Goal: Task Accomplishment & Management: Use online tool/utility

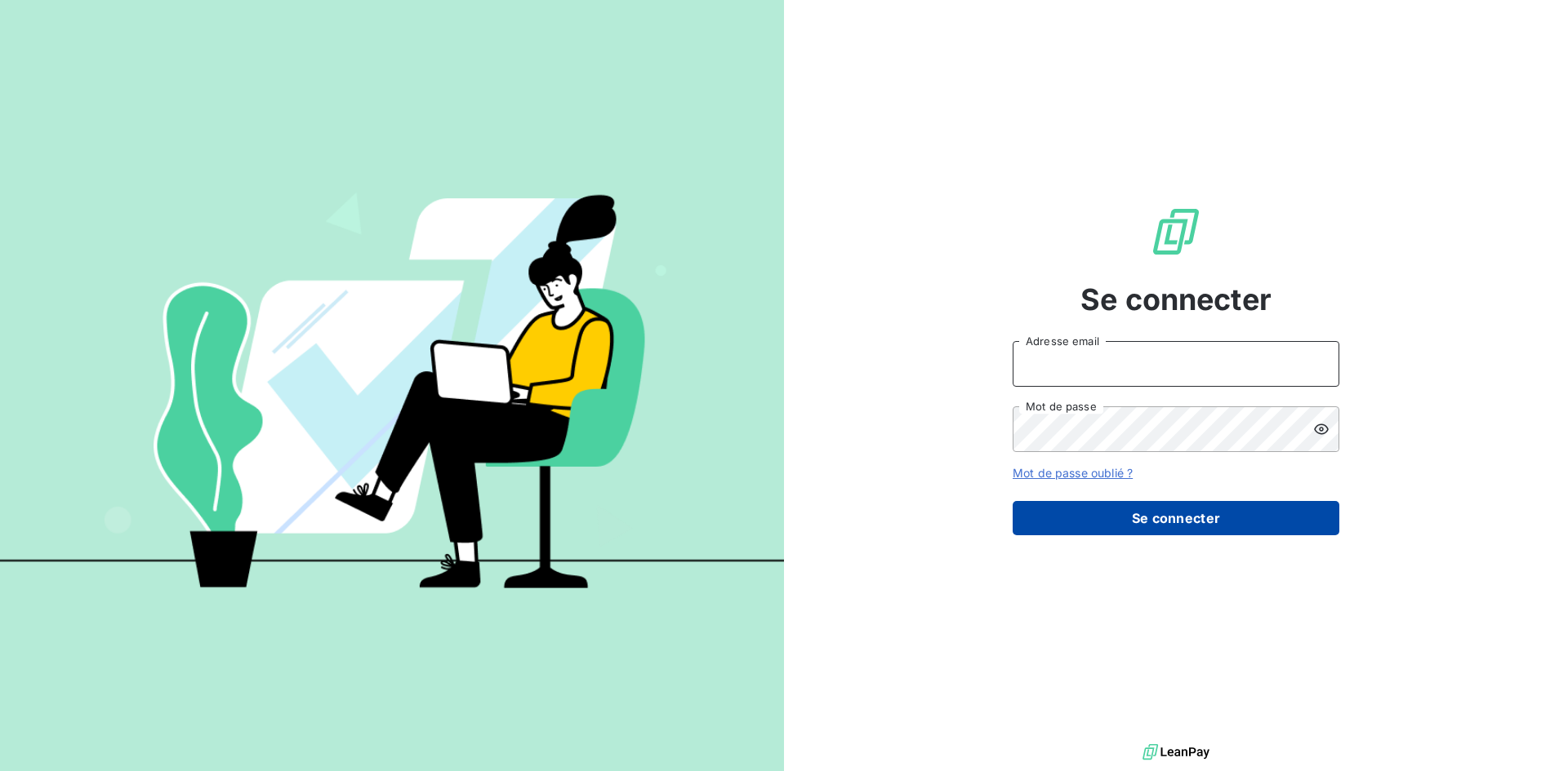
type input "[EMAIL_ADDRESS][DOMAIN_NAME]"
click at [1164, 513] on button "Se connecter" at bounding box center [1176, 518] width 327 height 34
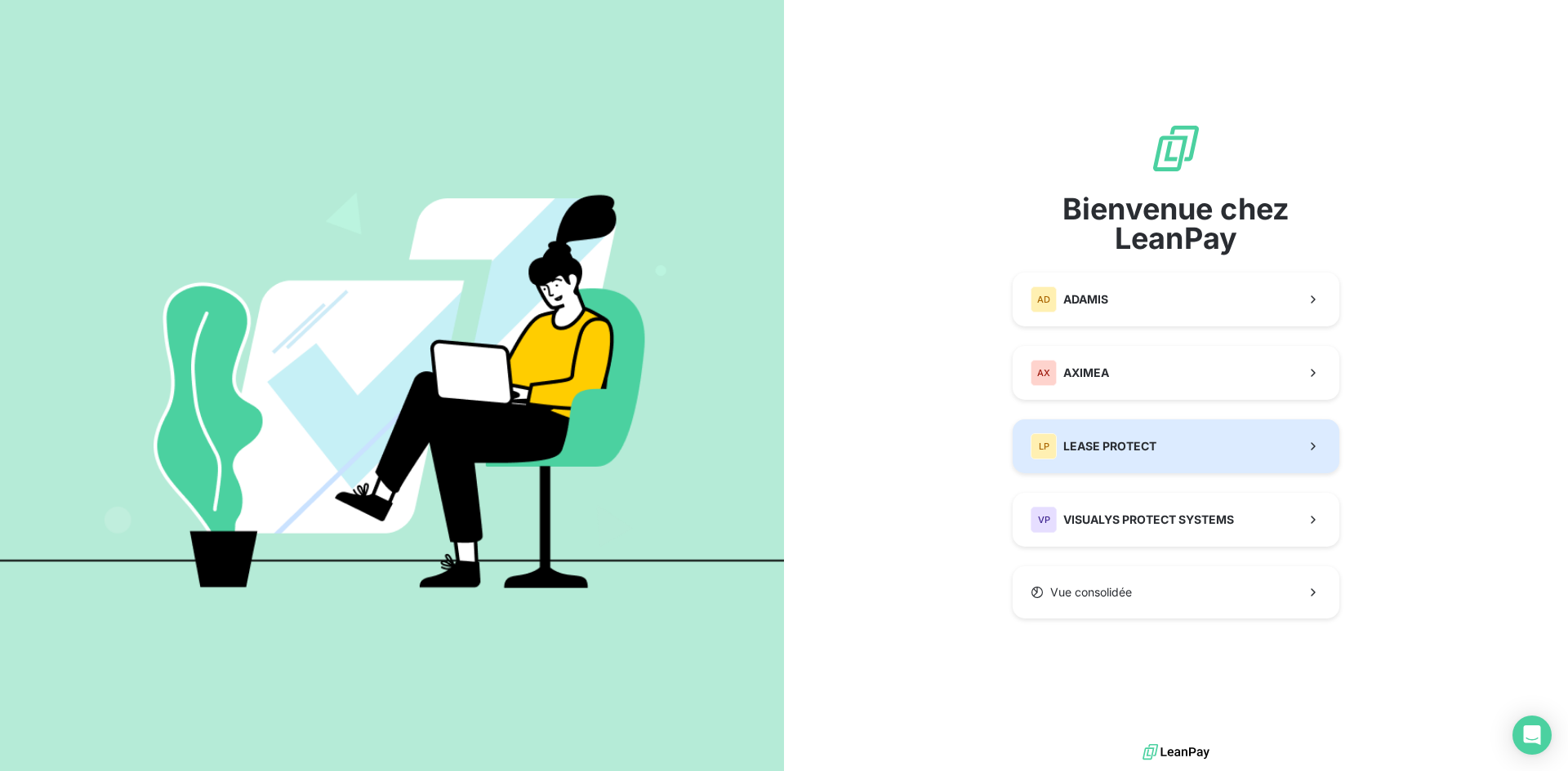
click at [1163, 462] on button "LP LEASE PROTECT" at bounding box center [1176, 446] width 327 height 54
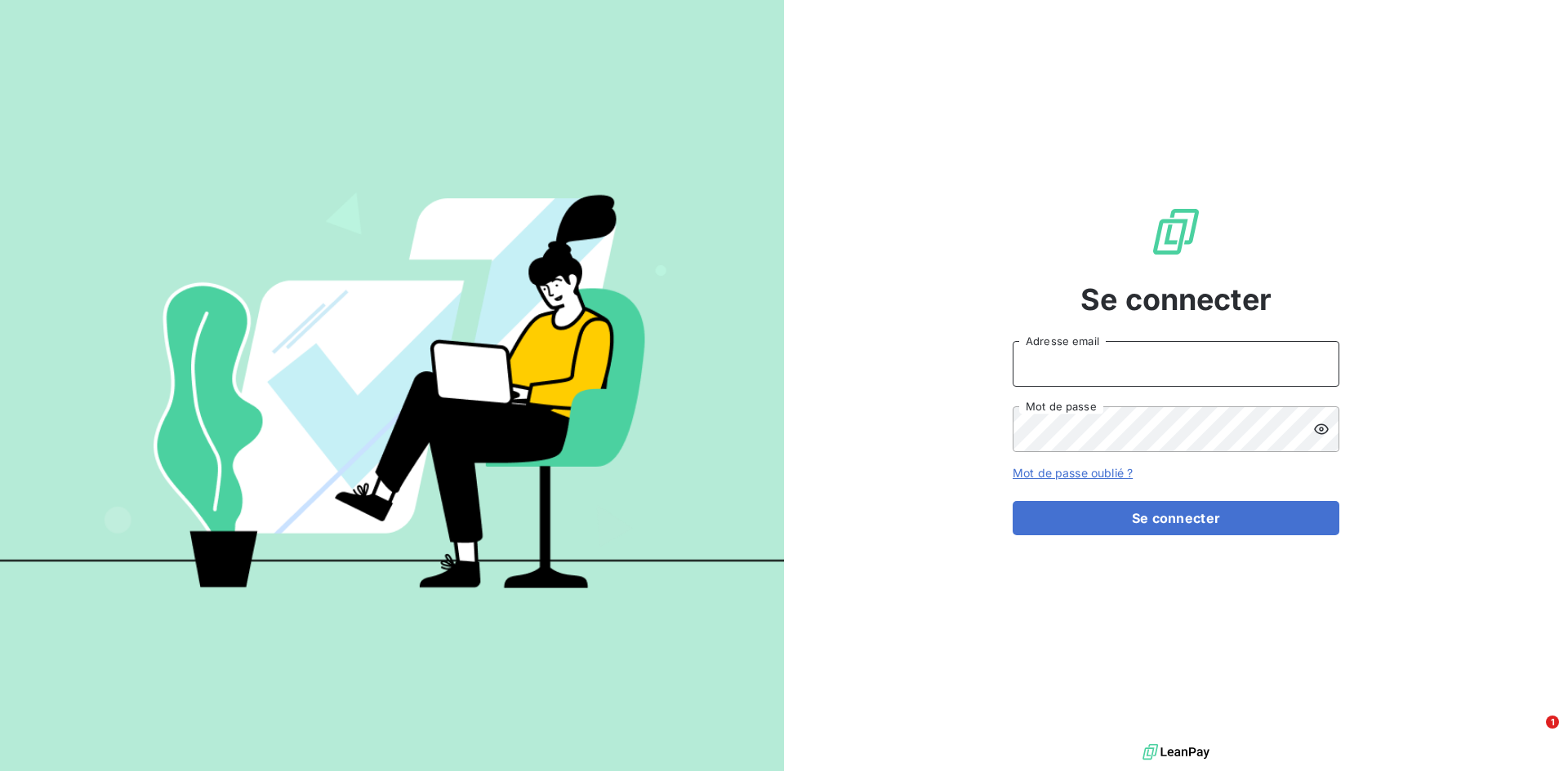
type input "[EMAIL_ADDRESS][DOMAIN_NAME]"
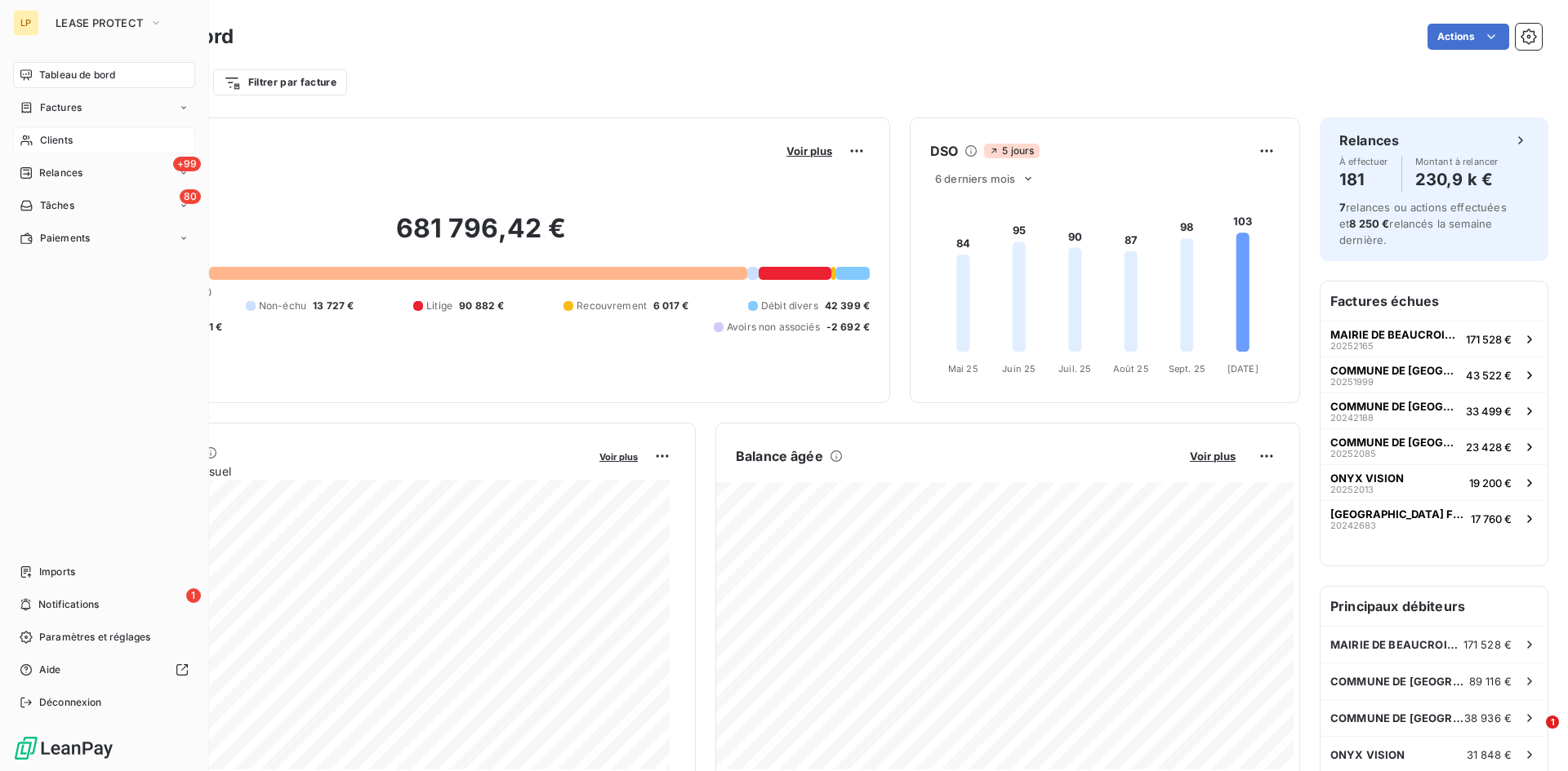
click at [89, 141] on div "Clients" at bounding box center [104, 140] width 182 height 26
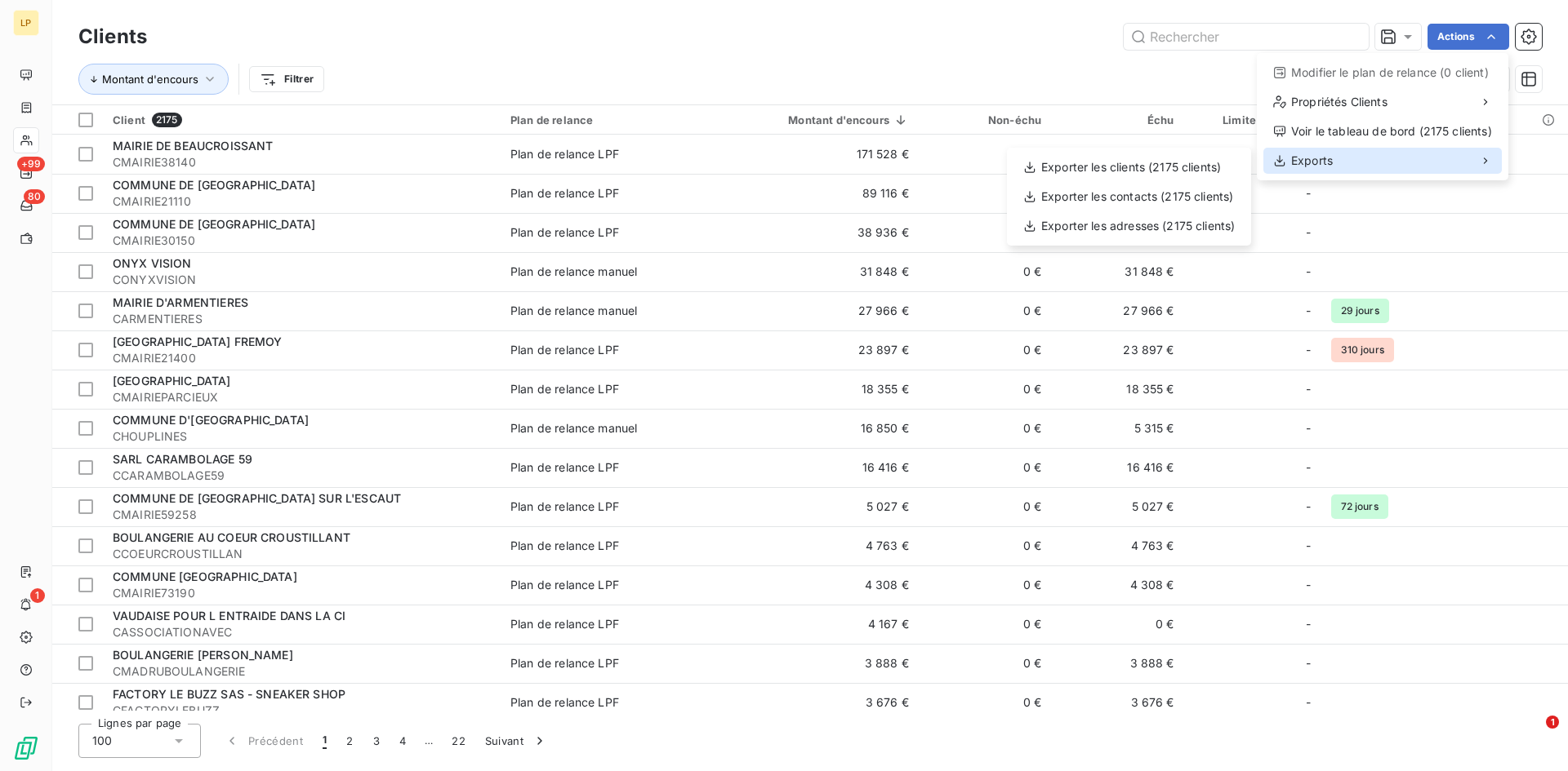
click at [1485, 158] on icon at bounding box center [1485, 161] width 3 height 7
click at [1131, 168] on div "Exporter les clients (2175 clients)" at bounding box center [1128, 167] width 231 height 26
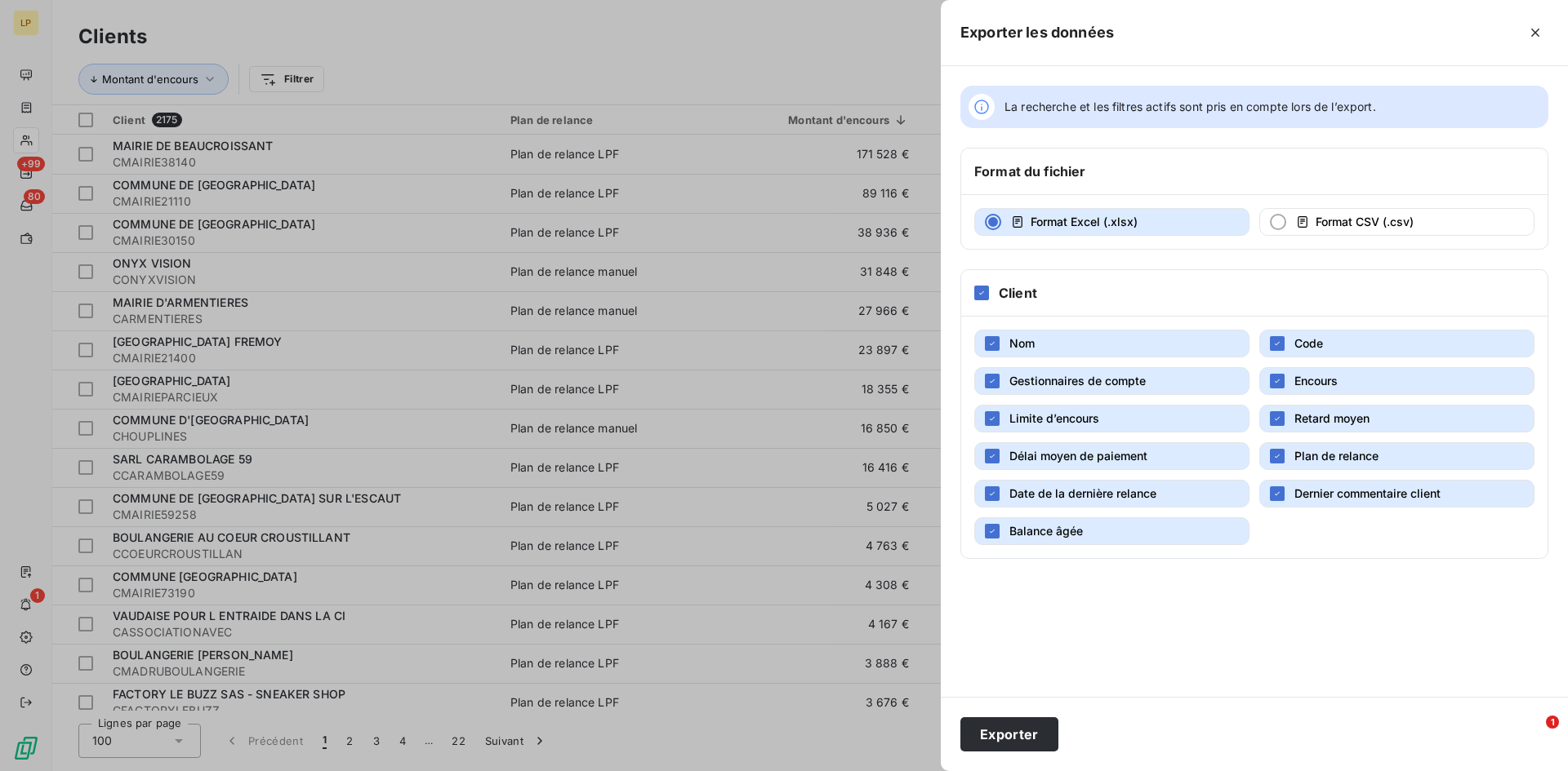
click at [1520, 33] on div at bounding box center [1330, 32] width 435 height 26
click at [1526, 33] on button "button" at bounding box center [1535, 32] width 26 height 26
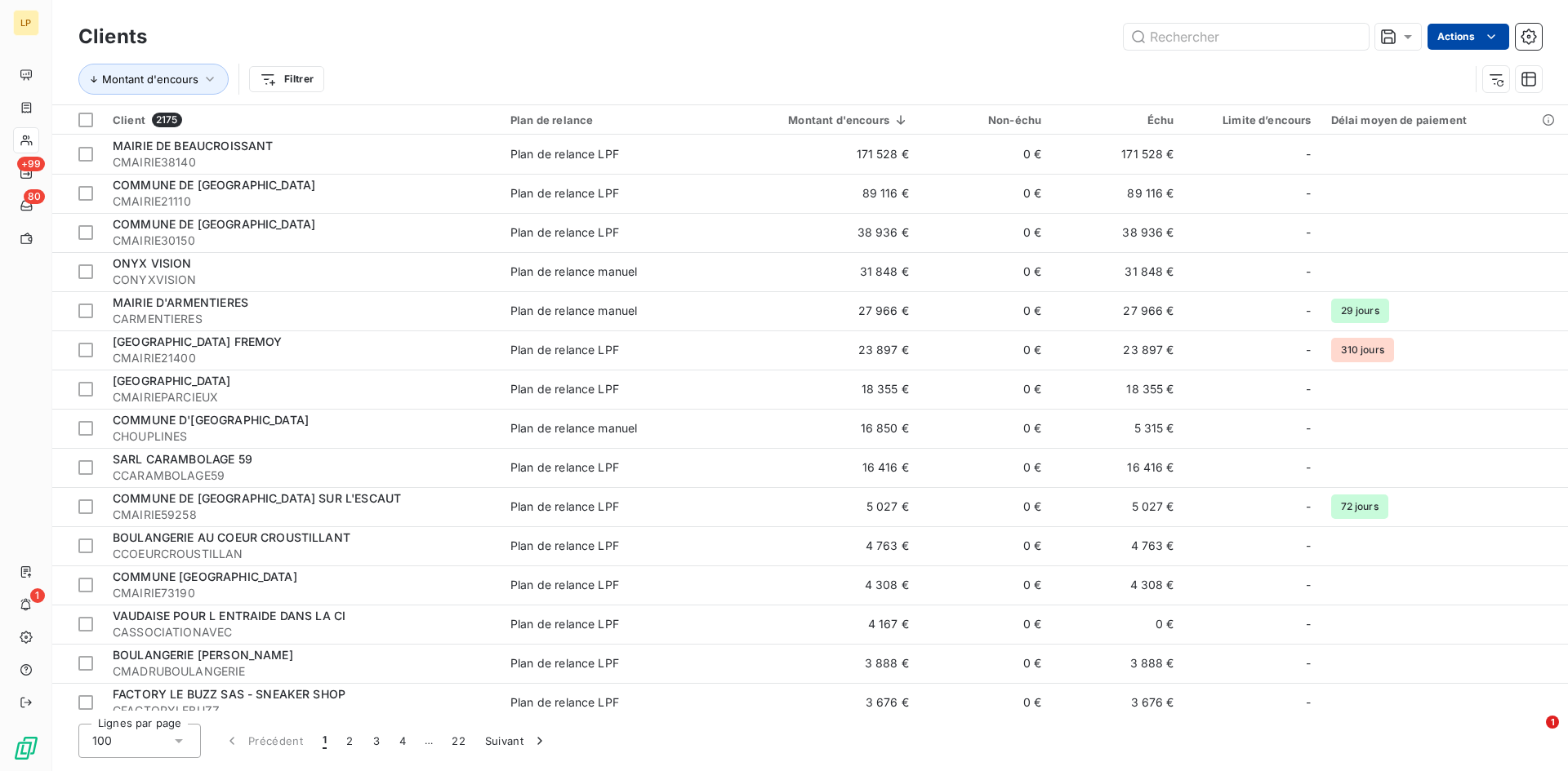
click at [1485, 45] on html "LP +99 80 1 Clients Actions Montant d'encours Filtrer Client 2175 Plan de relan…" at bounding box center [784, 385] width 1568 height 771
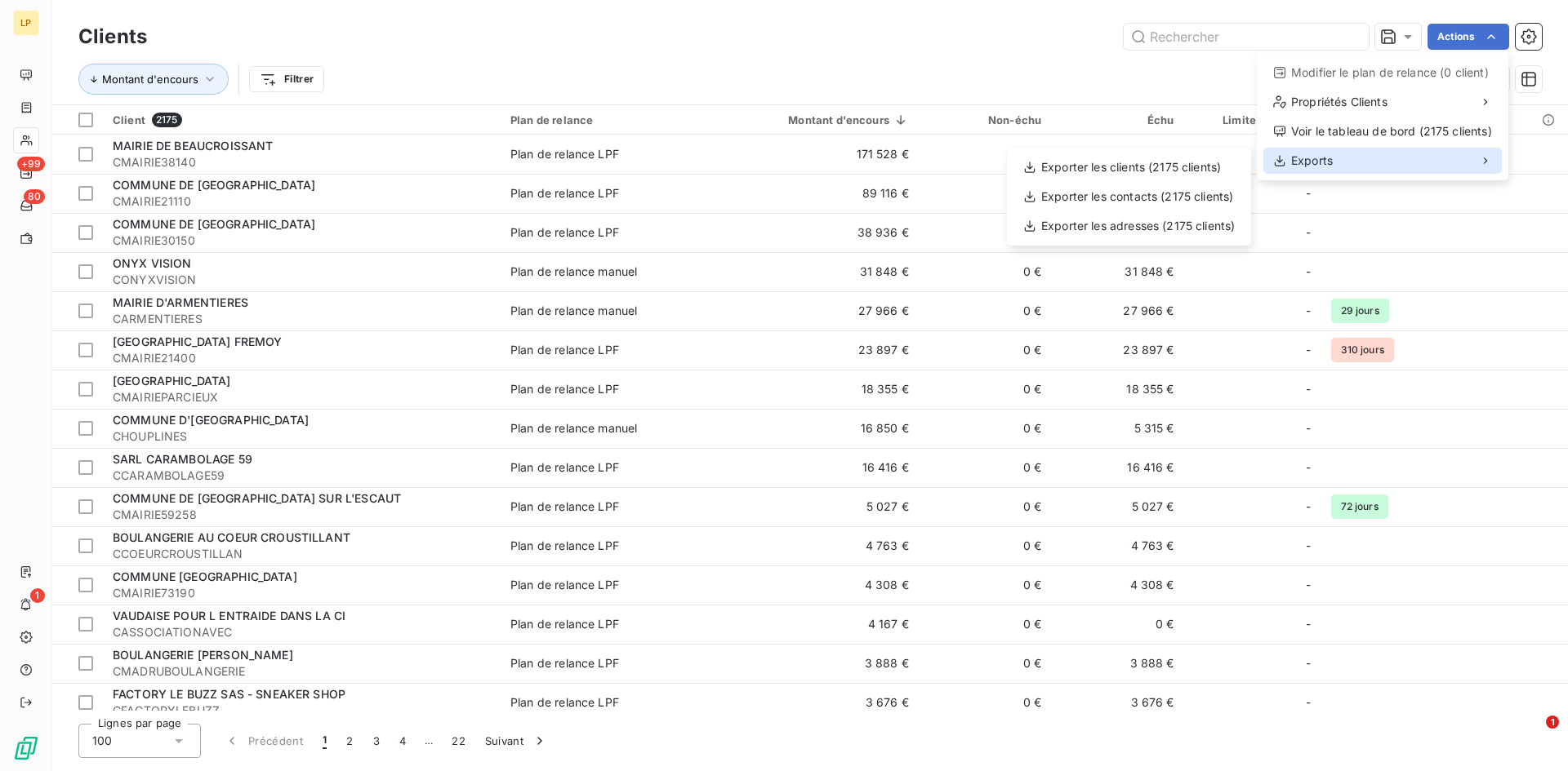
click at [1380, 167] on div "Exports" at bounding box center [1383, 160] width 239 height 26
click at [1175, 196] on div "Exporter les contacts (2175 clients)" at bounding box center [1128, 196] width 231 height 26
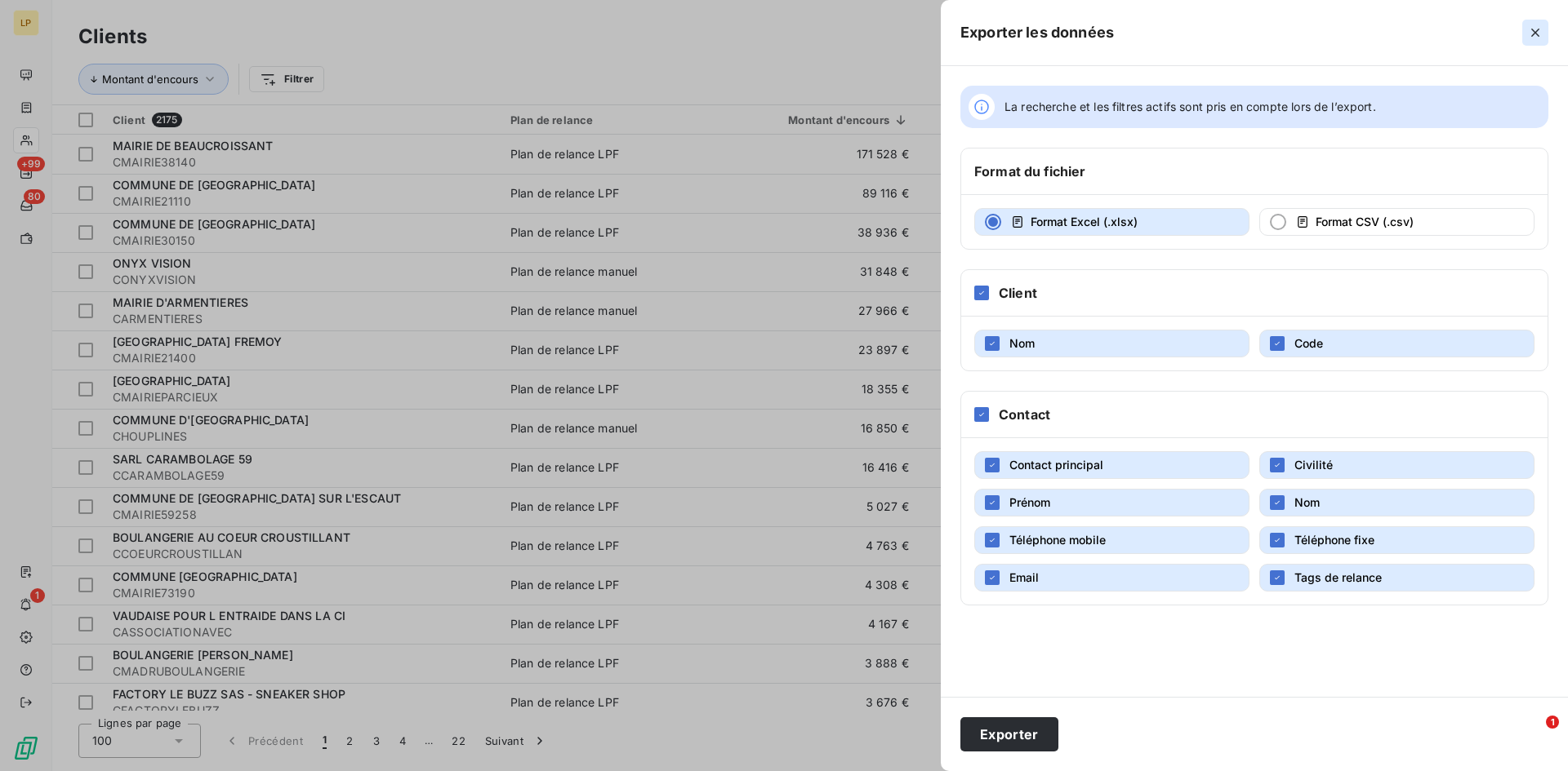
click at [1537, 36] on icon "button" at bounding box center [1535, 33] width 17 height 17
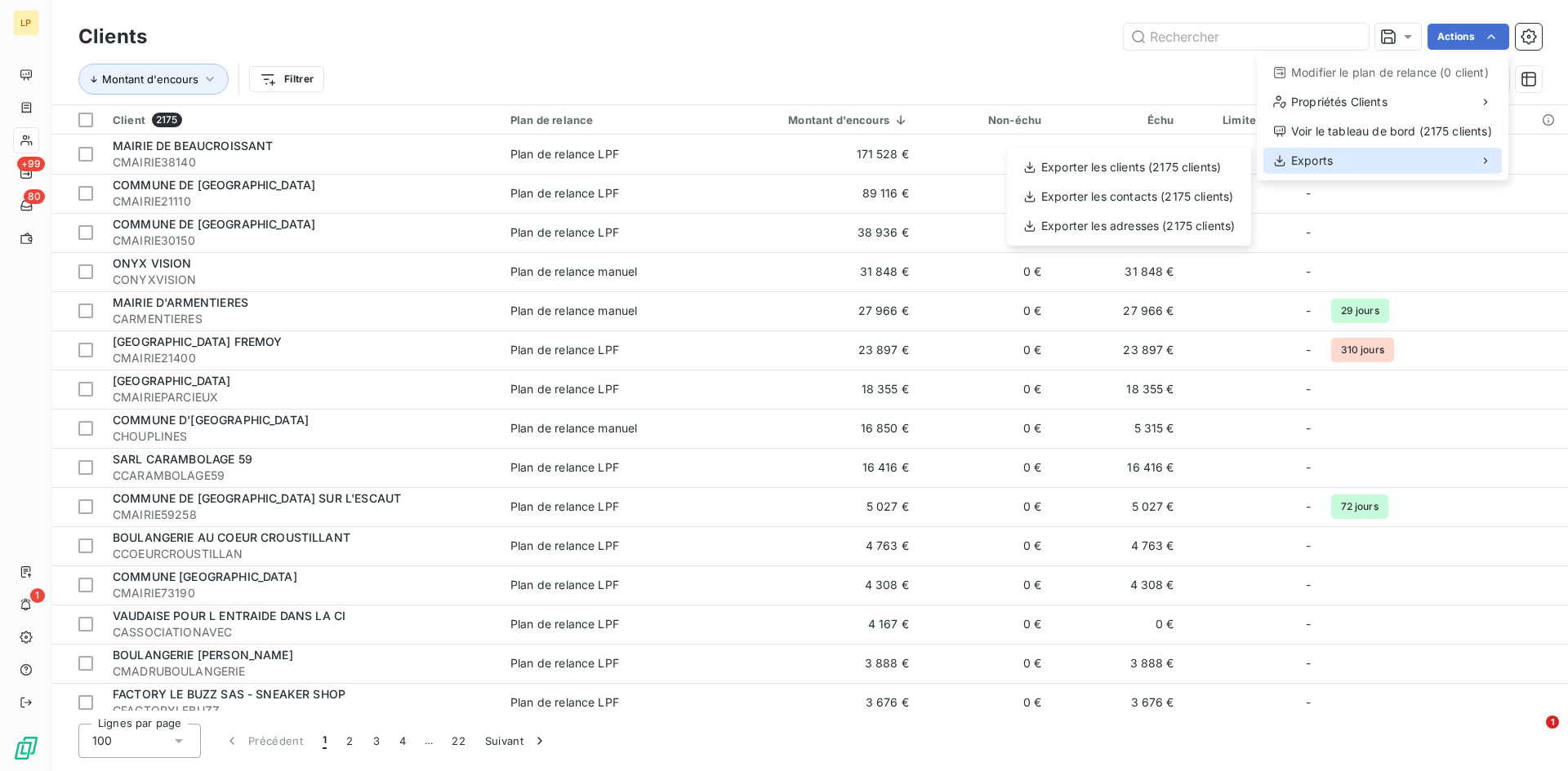
click at [1408, 152] on div "Exports" at bounding box center [1383, 160] width 239 height 26
click at [1207, 224] on div "Exporter les adresses (2175 clients)" at bounding box center [1128, 226] width 231 height 26
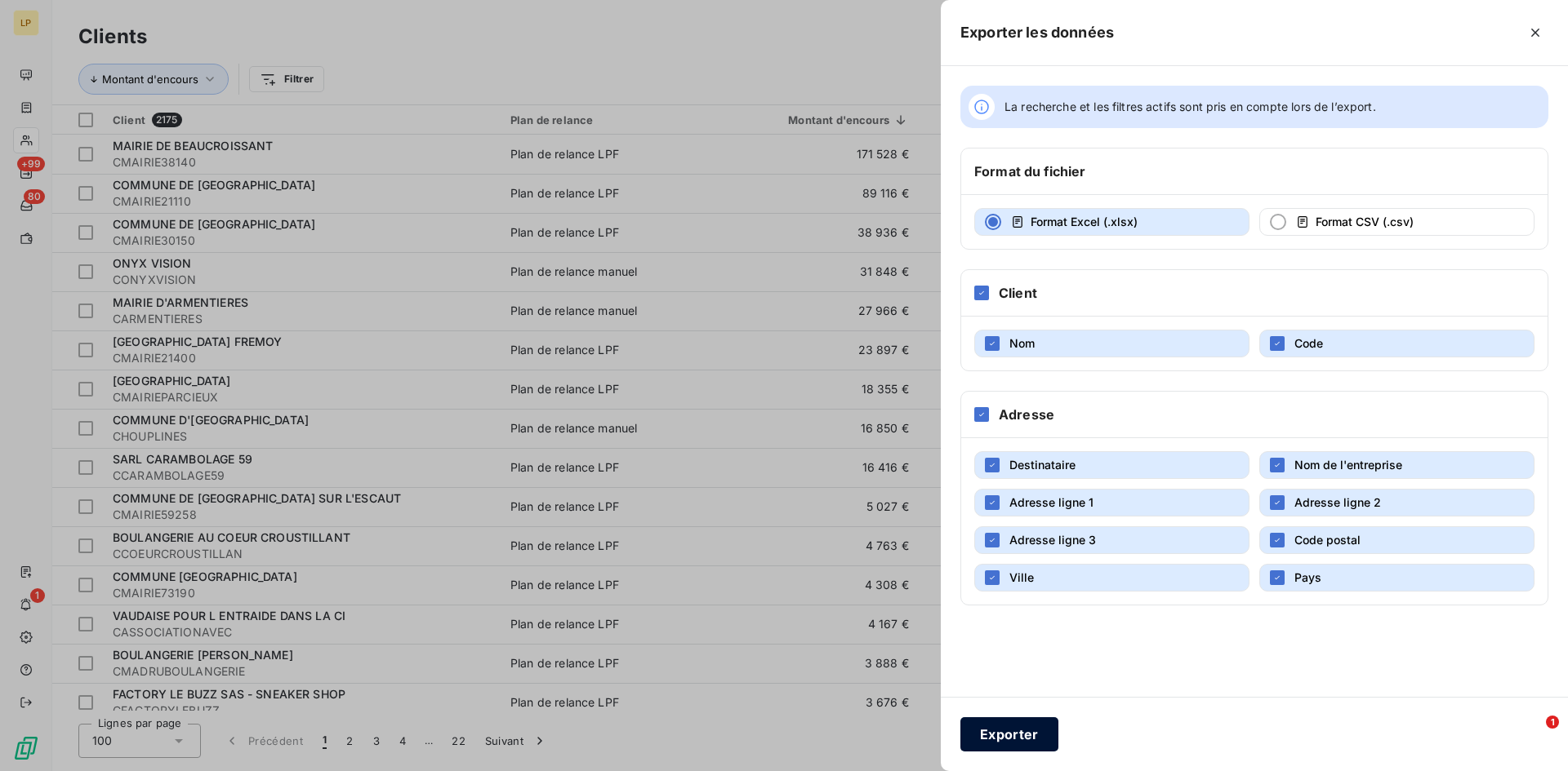
click at [1022, 743] on button "Exporter" at bounding box center [1008, 734] width 98 height 34
